Goal: Task Accomplishment & Management: Manage account settings

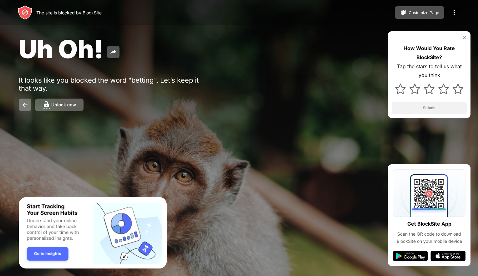
click at [455, 11] on img at bounding box center [454, 13] width 8 height 8
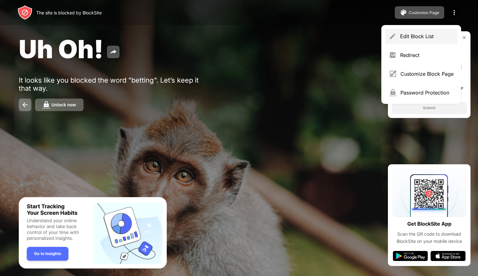
click at [410, 38] on div "Edit Block List" at bounding box center [426, 36] width 53 height 6
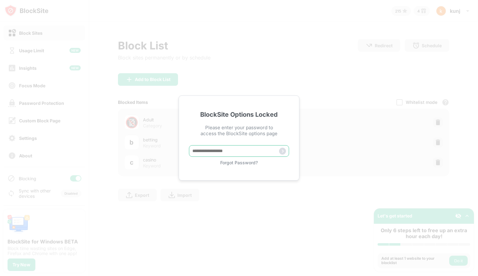
click at [251, 150] on input "text" at bounding box center [239, 151] width 100 height 12
type input "****"
click at [283, 150] on img at bounding box center [282, 151] width 7 height 7
click at [292, 48] on div "BlockSite Options Locked Please enter your password to access the BlockSite opt…" at bounding box center [239, 138] width 478 height 276
